Goal: Task Accomplishment & Management: Use online tool/utility

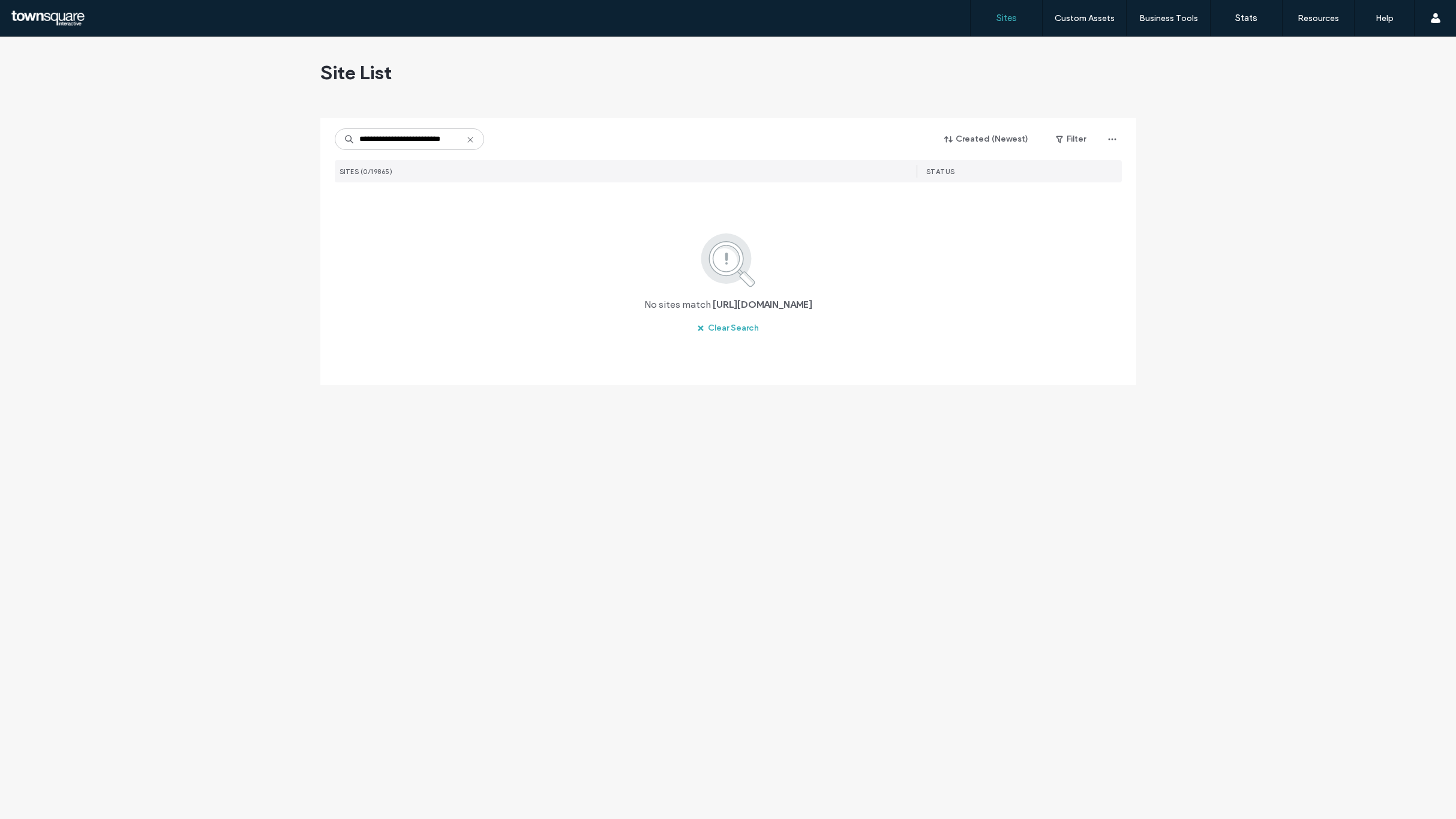
scroll to position [0, 4]
type input "**********"
click at [650, 207] on icon "button" at bounding box center [646, 210] width 10 height 10
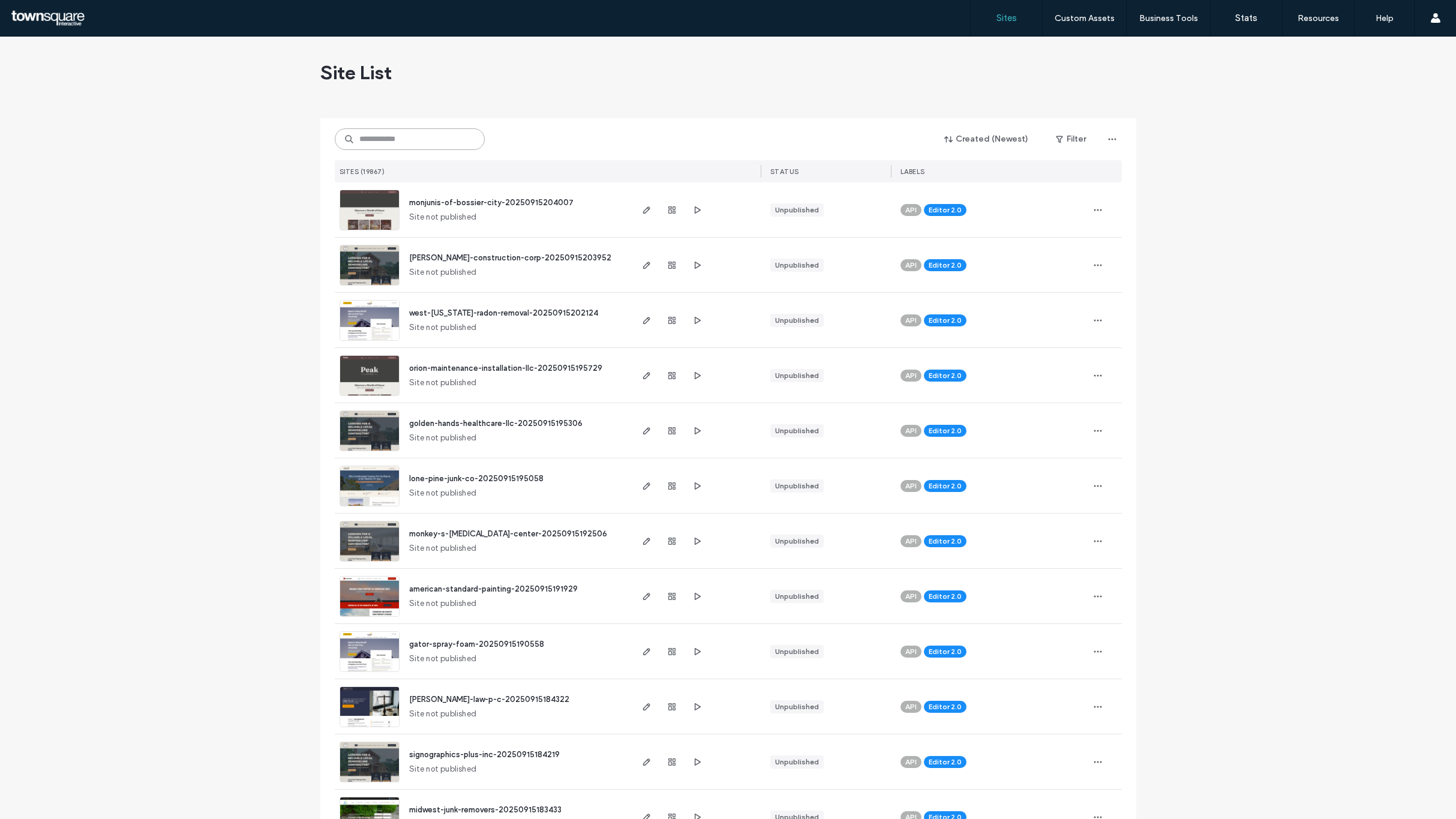
click at [411, 145] on input at bounding box center [410, 139] width 150 height 21
paste input "**********"
type input "**********"
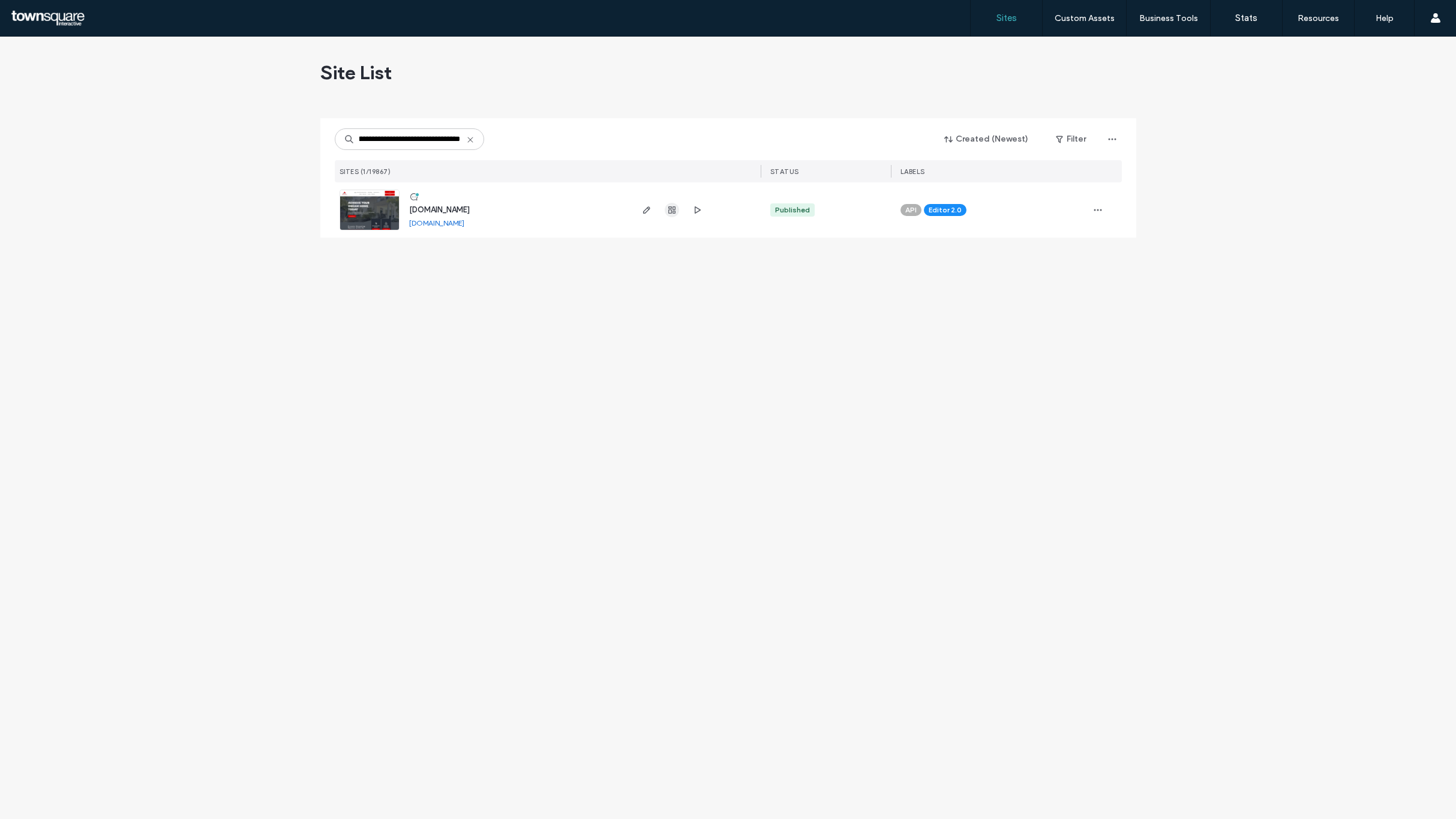
click at [675, 209] on use "button" at bounding box center [671, 209] width 7 height 7
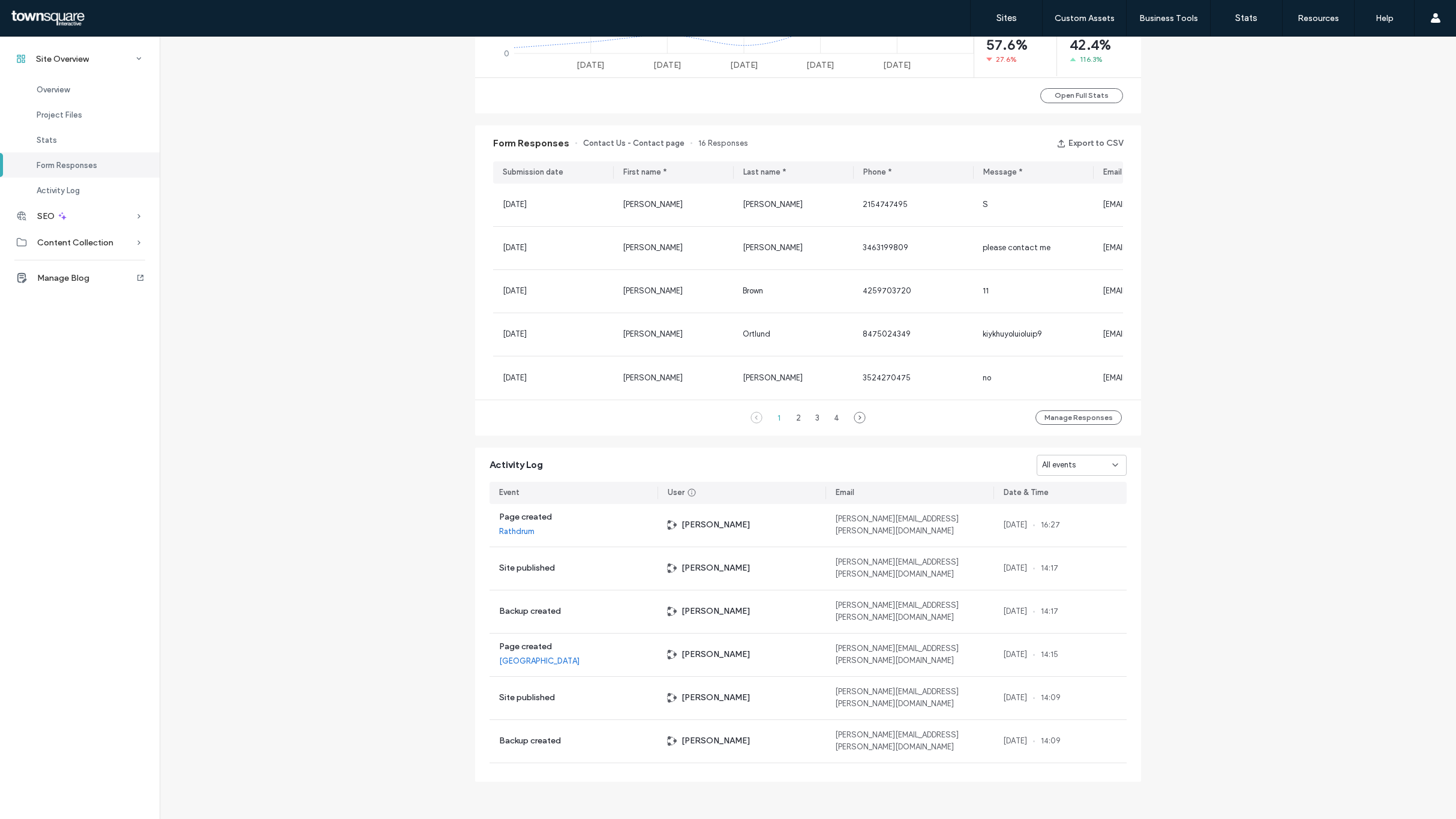
scroll to position [709, 0]
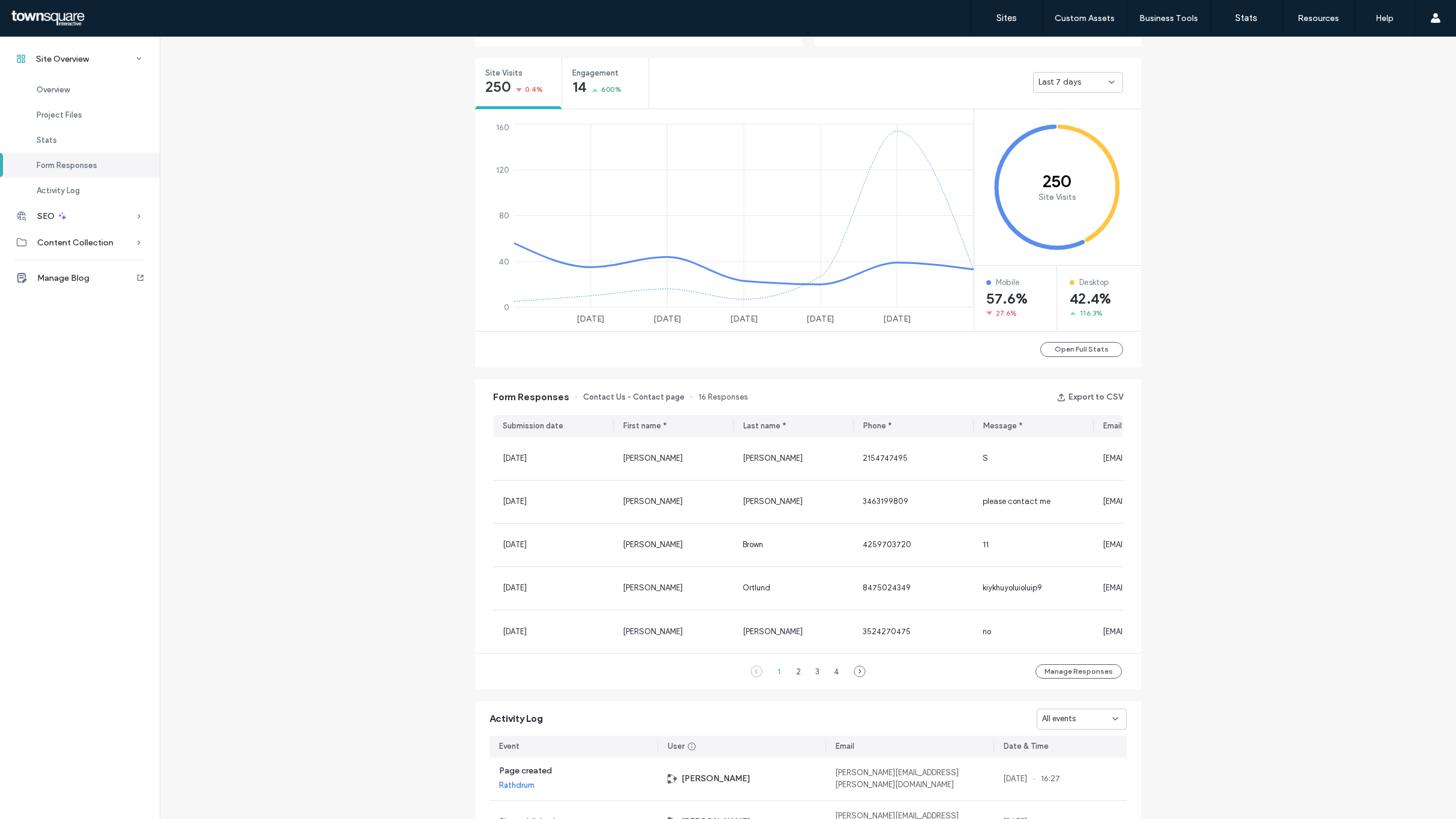
scroll to position [349, 0]
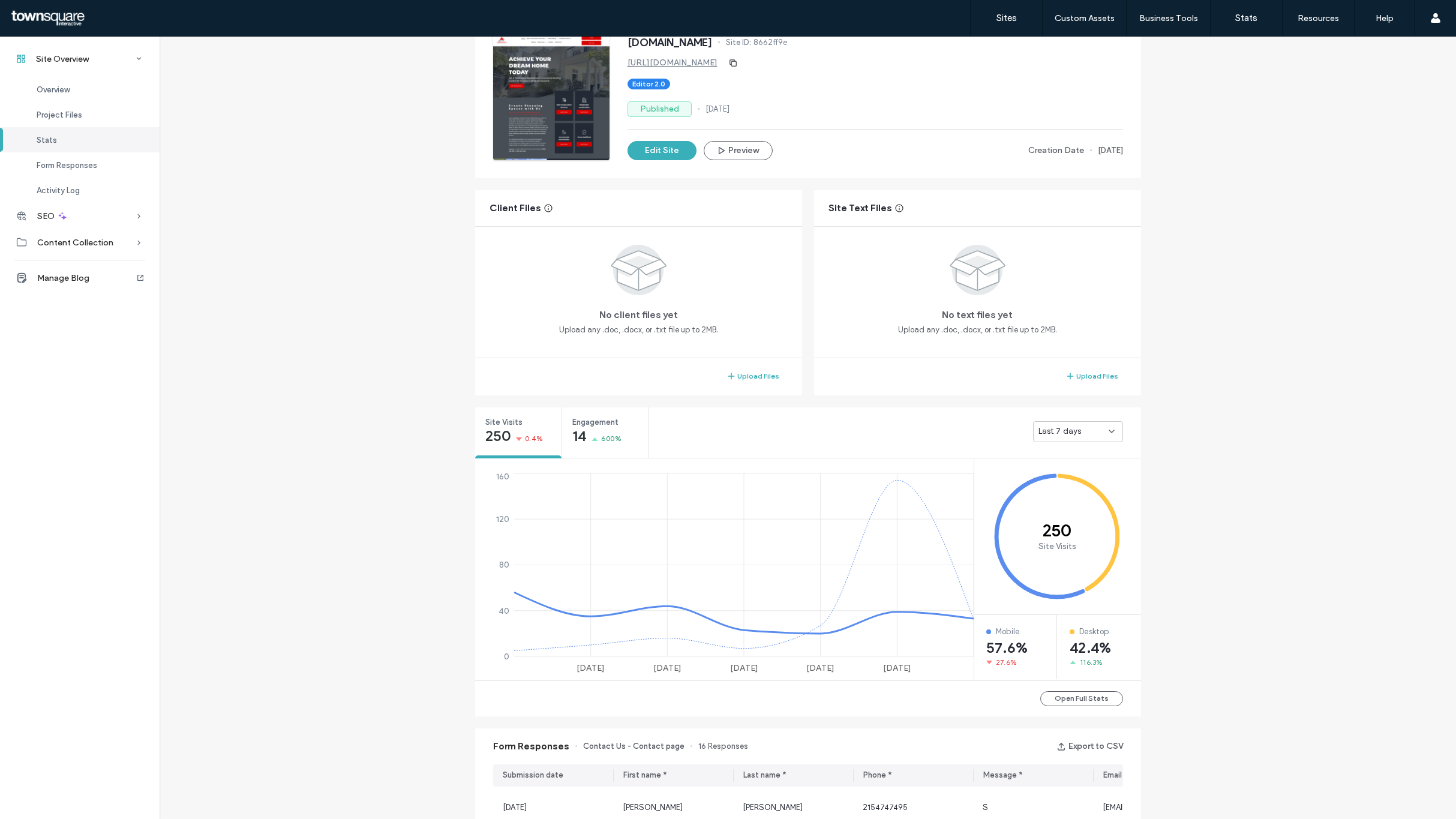
scroll to position [79, 0]
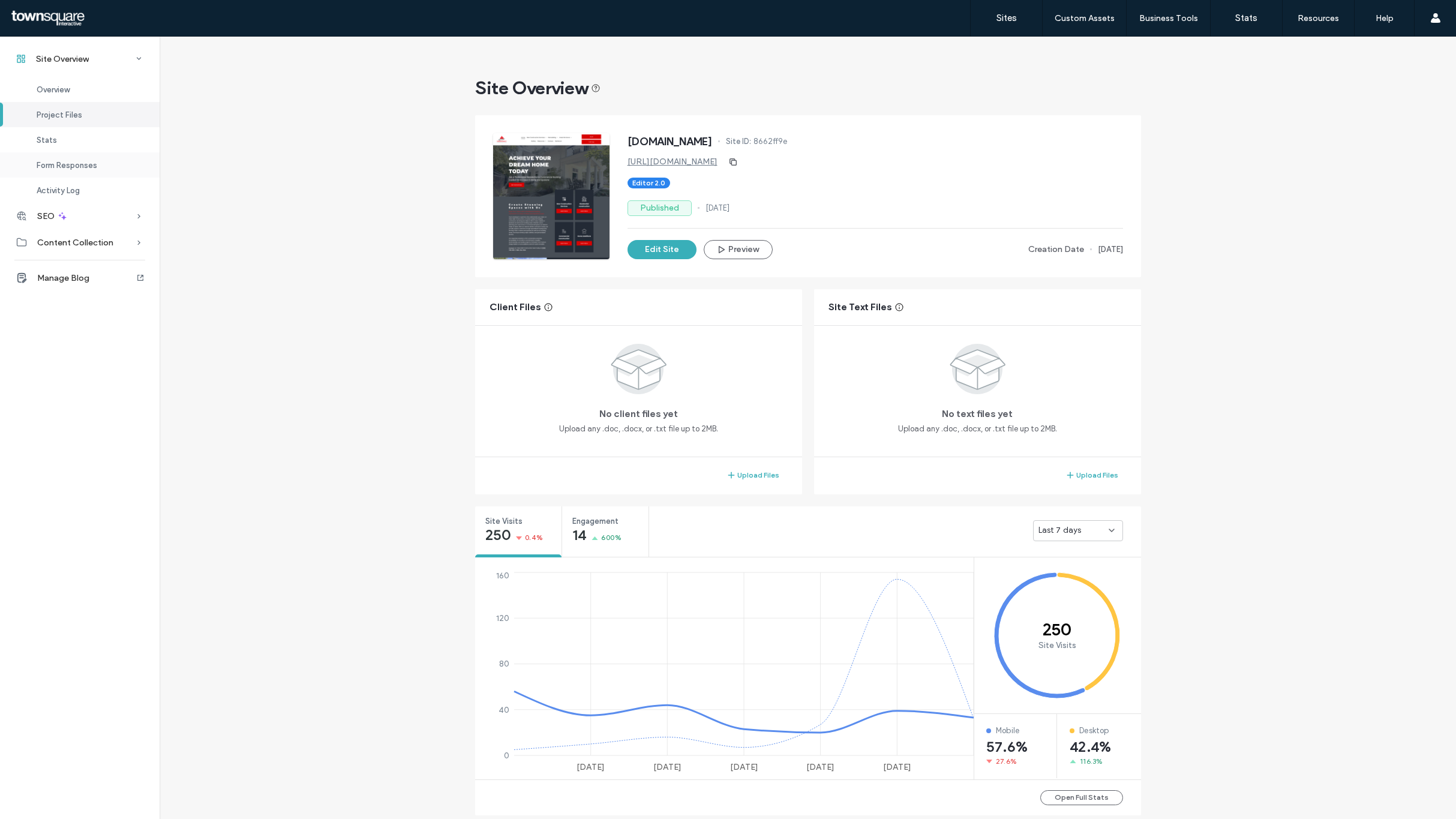
click at [108, 164] on div "Form Responses" at bounding box center [80, 165] width 159 height 25
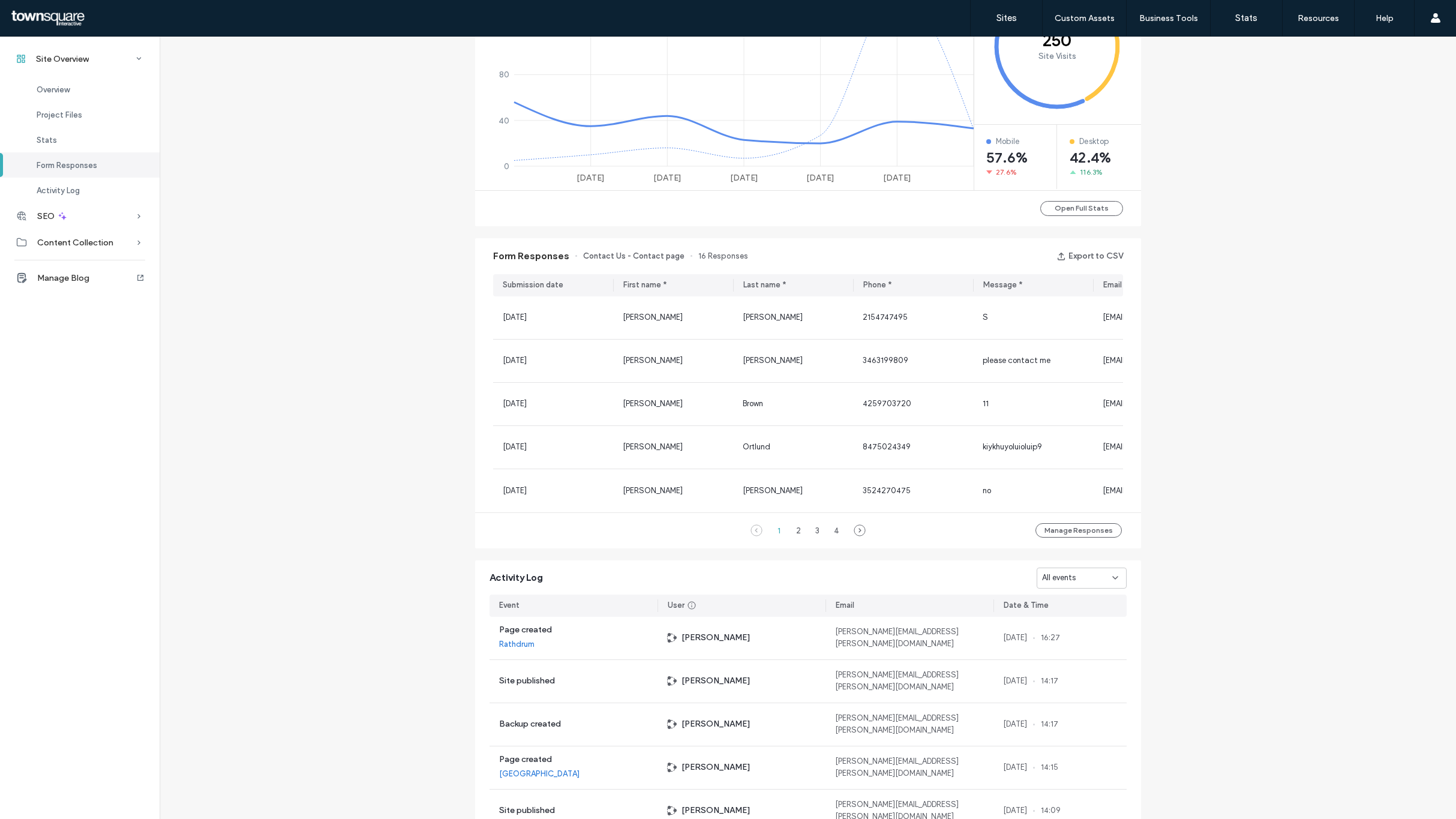
scroll to position [709, 0]
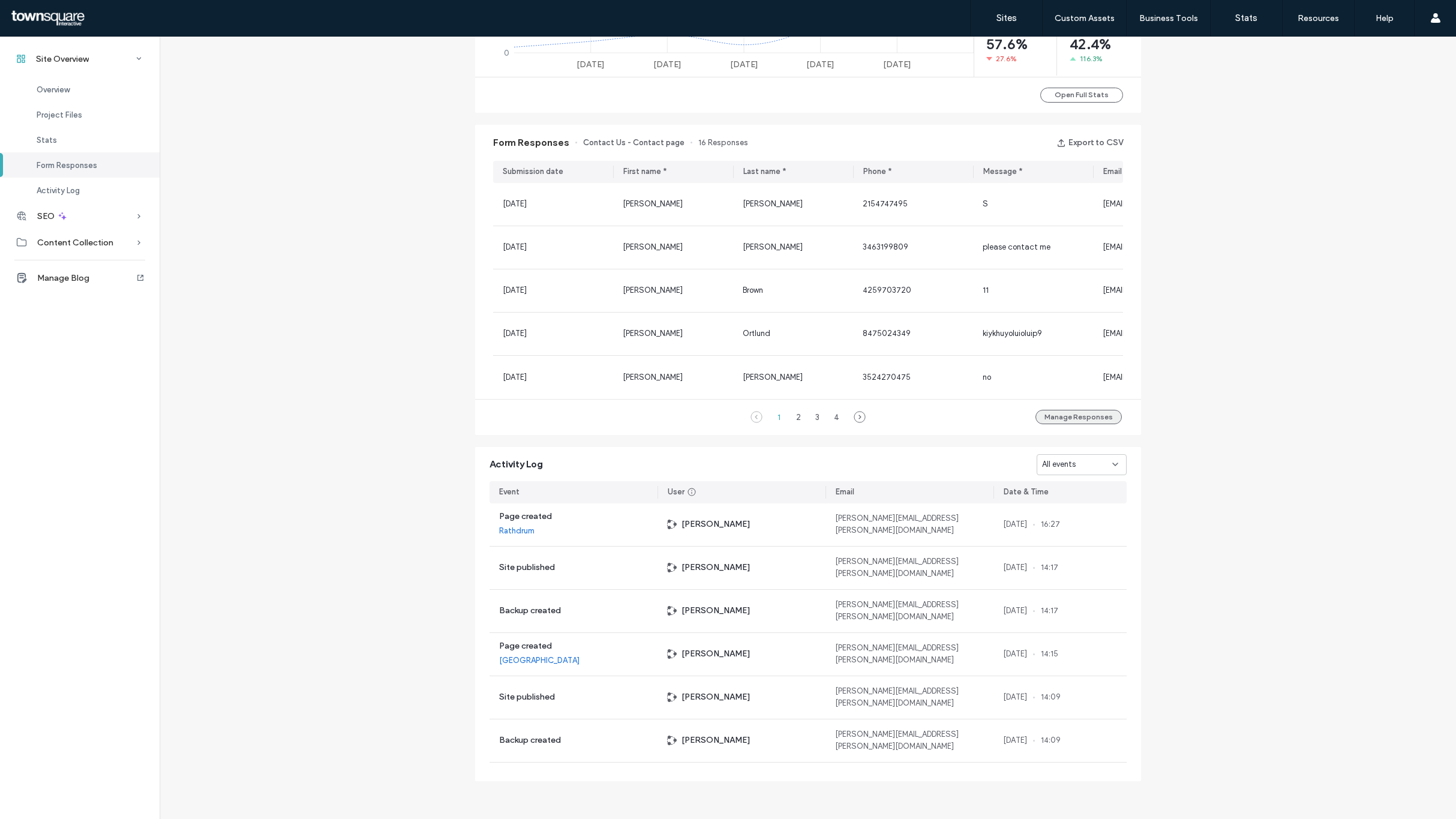
click at [1062, 418] on button "Manage Responses" at bounding box center [1079, 417] width 86 height 14
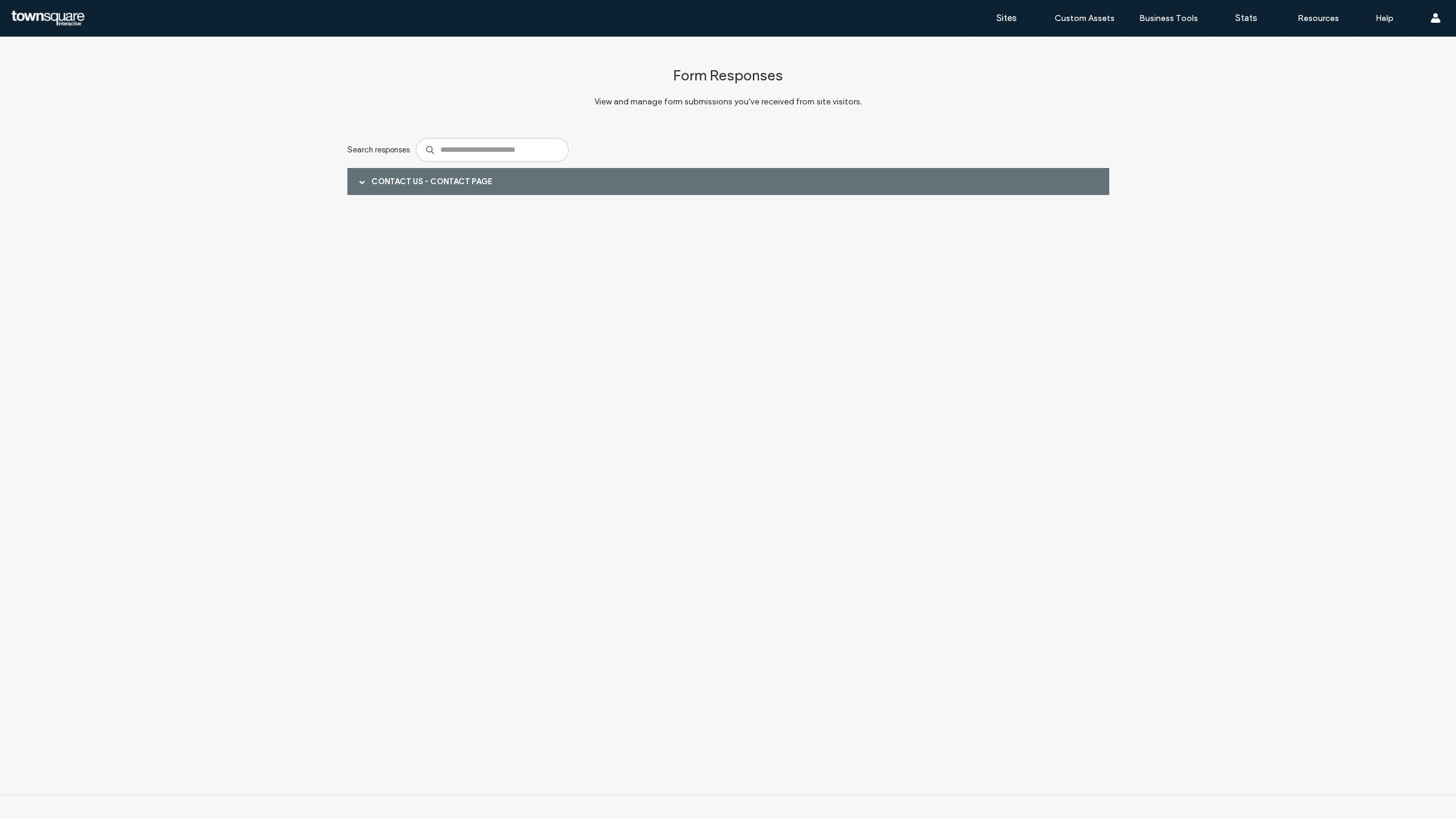
click at [365, 179] on div at bounding box center [362, 181] width 18 height 21
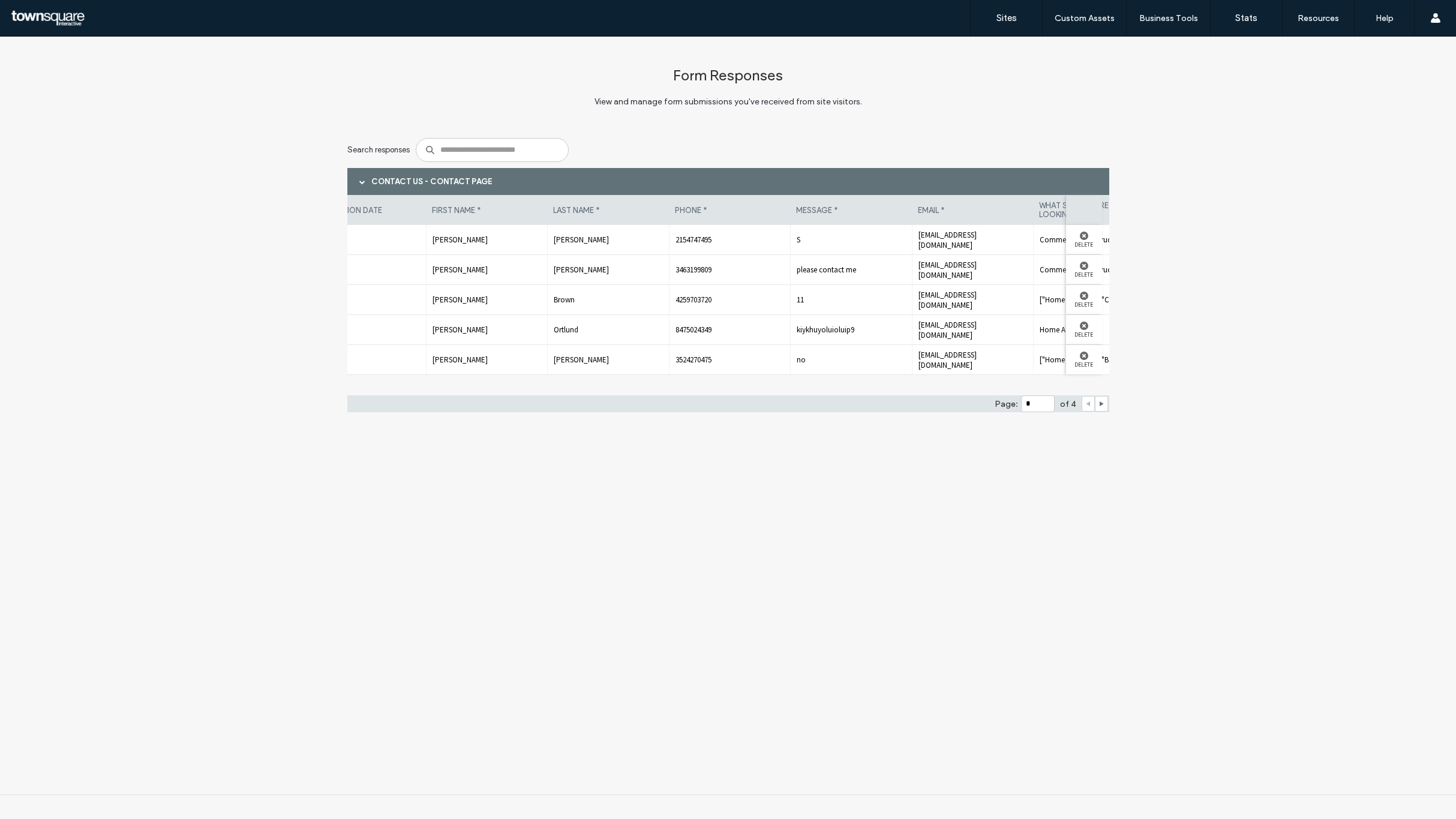
scroll to position [0, 130]
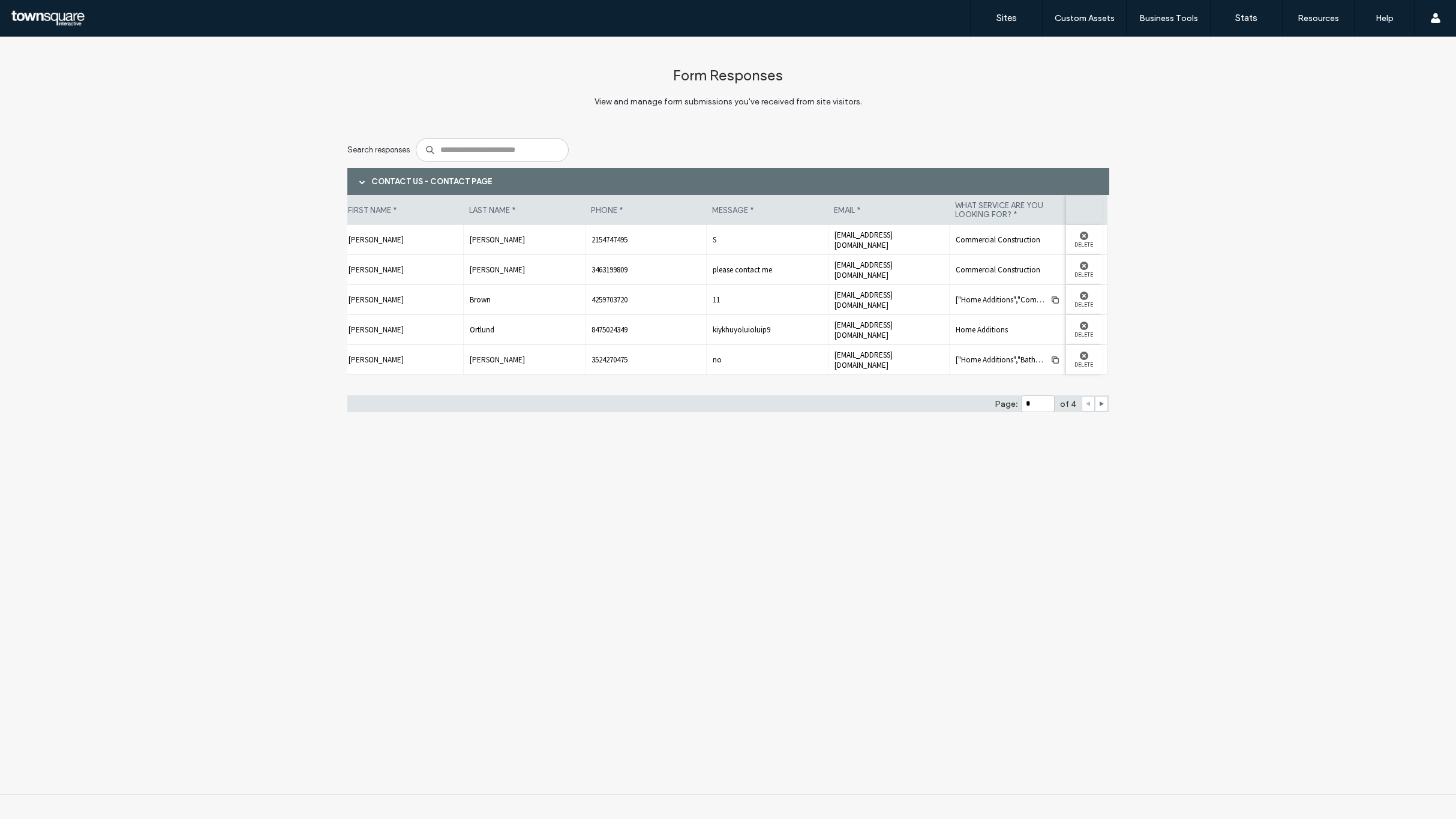
click at [1096, 405] on div at bounding box center [1102, 403] width 13 height 15
click at [1099, 405] on icon at bounding box center [1102, 403] width 6 height 6
click at [808, 241] on icon "button" at bounding box center [813, 240] width 10 height 10
click at [812, 276] on span "button" at bounding box center [813, 270] width 19 height 19
click at [1101, 403] on use at bounding box center [1102, 403] width 4 height 5
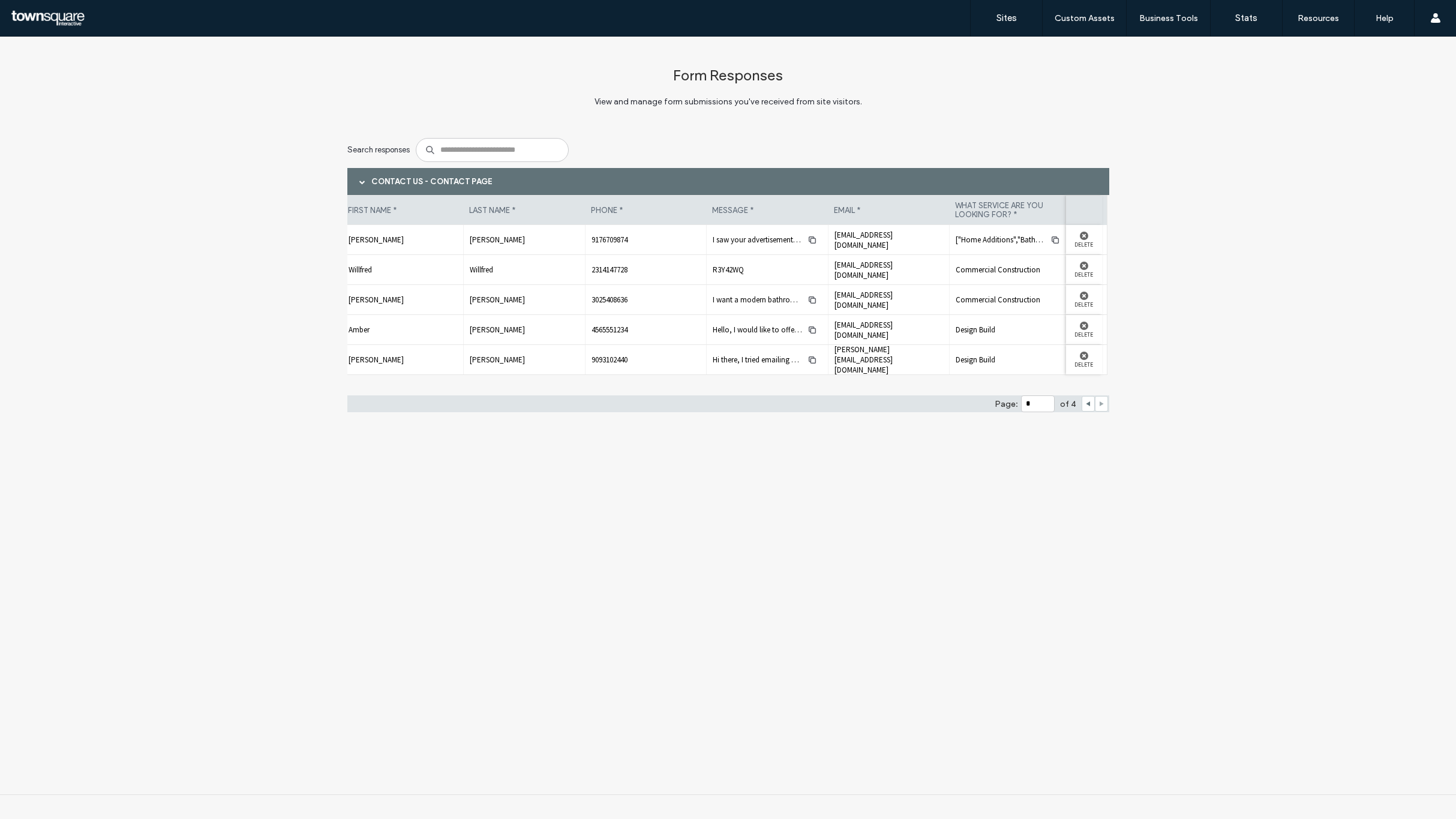
click at [1103, 405] on icon at bounding box center [1102, 403] width 6 height 6
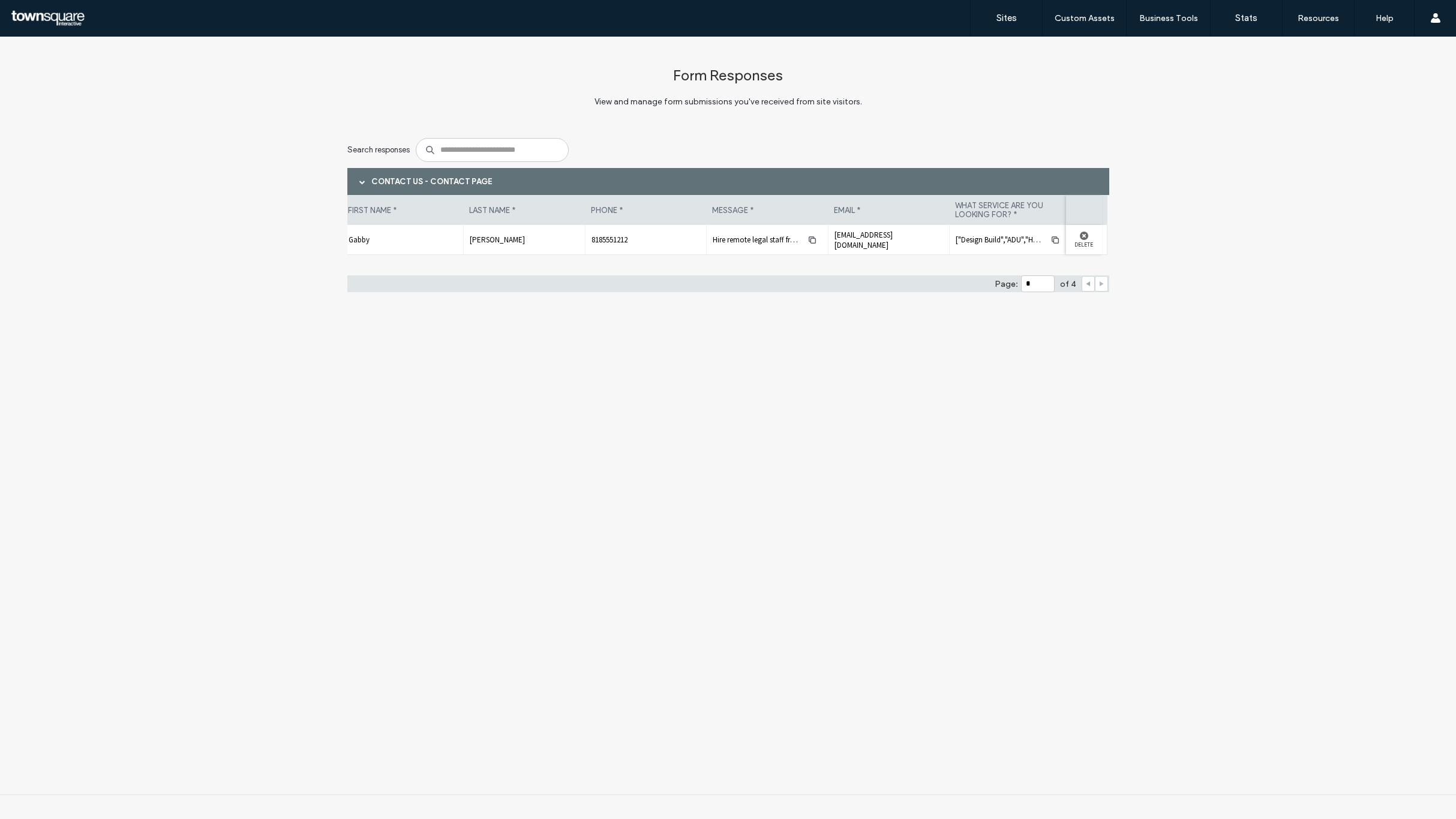
click at [1085, 286] on icon at bounding box center [1088, 283] width 6 height 6
type input "*"
